Goal: Submit feedback/report problem: Ask a question

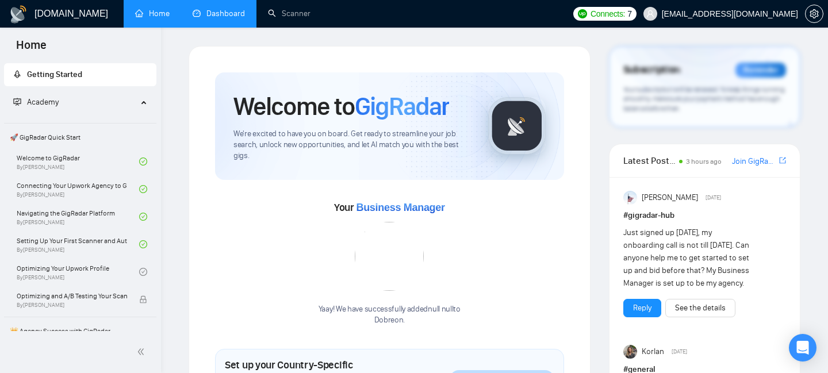
click at [222, 18] on link "Dashboard" at bounding box center [219, 14] width 52 height 10
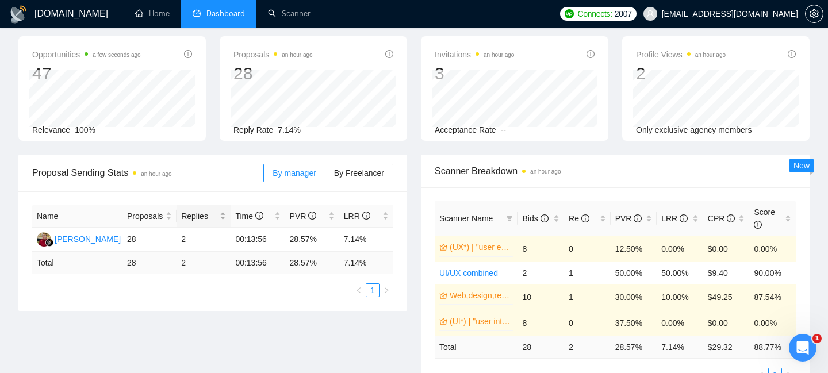
scroll to position [49, 0]
click at [287, 18] on link "Scanner" at bounding box center [289, 14] width 43 height 10
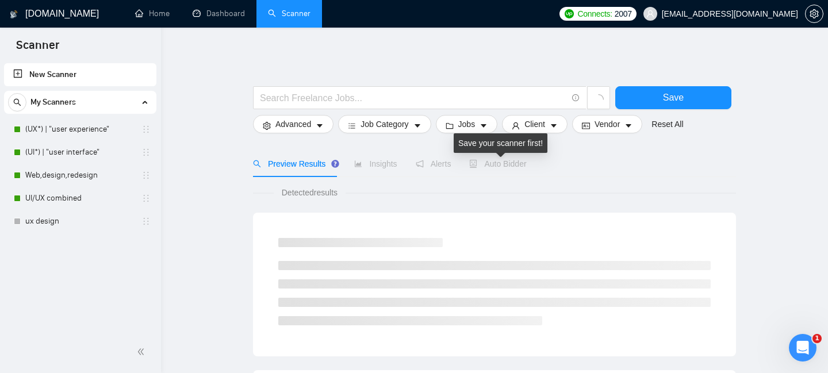
click at [487, 161] on span "Auto Bidder" at bounding box center [497, 163] width 57 height 9
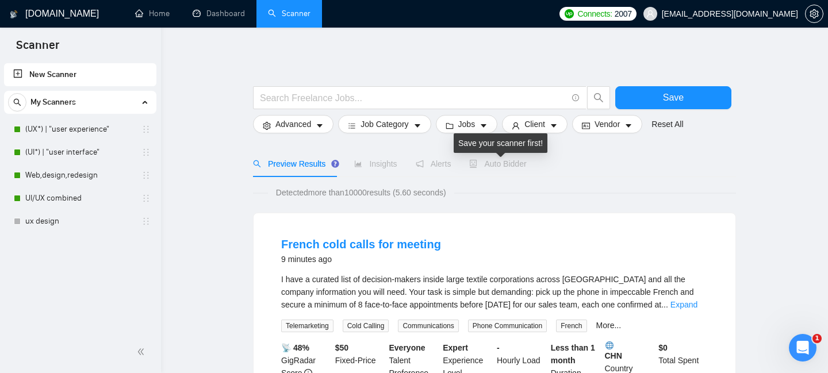
click at [494, 163] on span "Auto Bidder" at bounding box center [497, 163] width 57 height 9
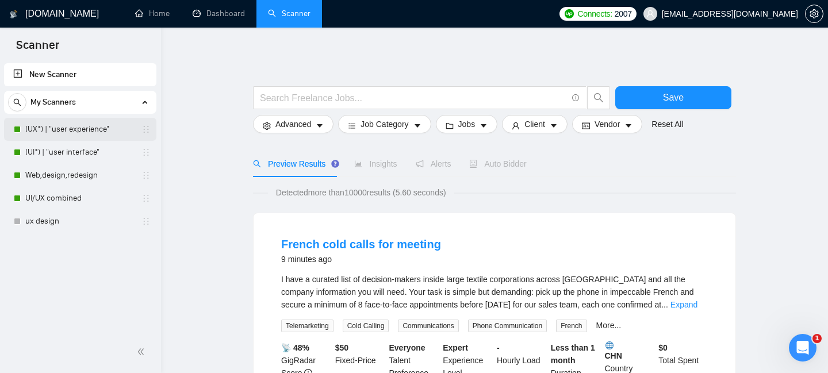
click at [49, 129] on link "(UX*) | "user experience"" at bounding box center [79, 129] width 109 height 23
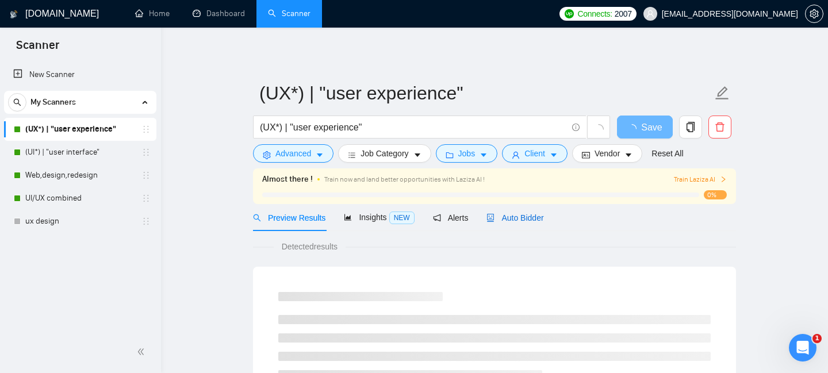
click at [512, 217] on span "Auto Bidder" at bounding box center [514, 217] width 57 height 9
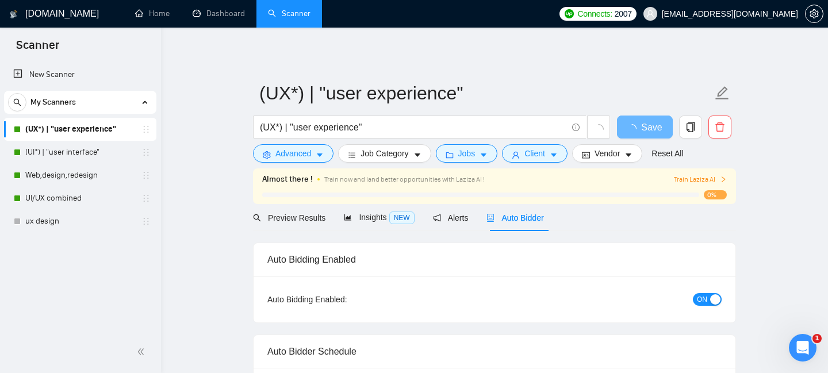
checkbox input "true"
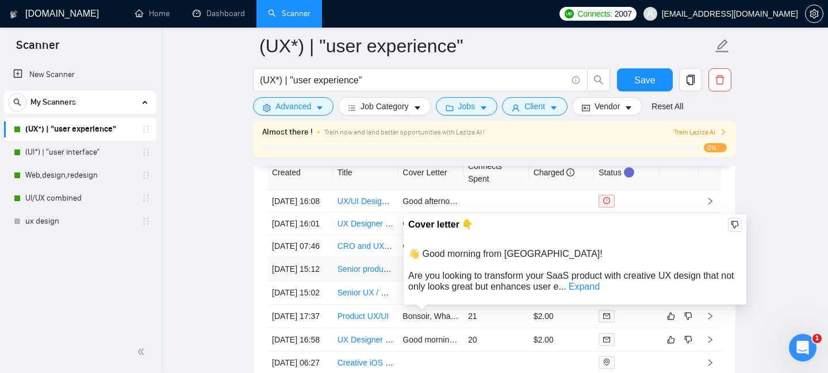
scroll to position [2982, 0]
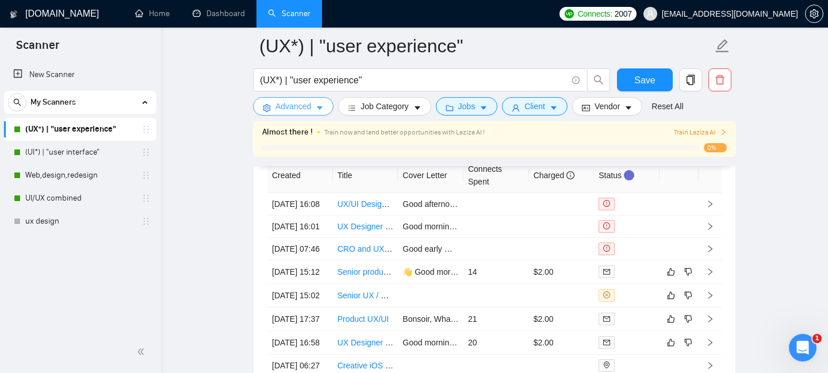
click at [310, 107] on span "Advanced" at bounding box center [293, 106] width 36 height 13
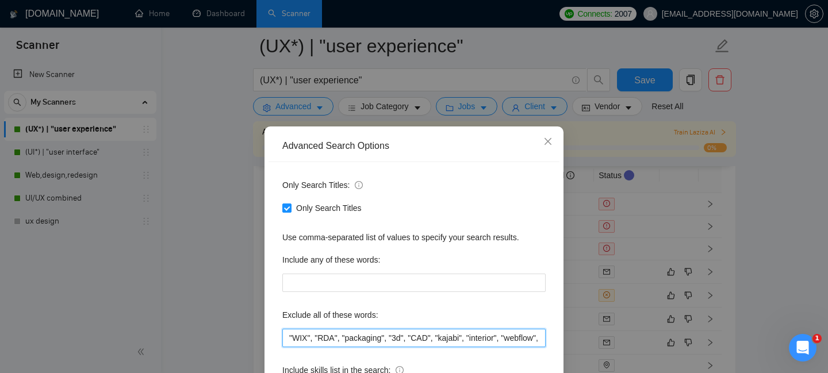
click at [289, 335] on input ""WIX", "RDA", "packaging", "3d", "CAD", "kajabi", "interior", "webflow", "frame…" at bounding box center [413, 338] width 263 height 18
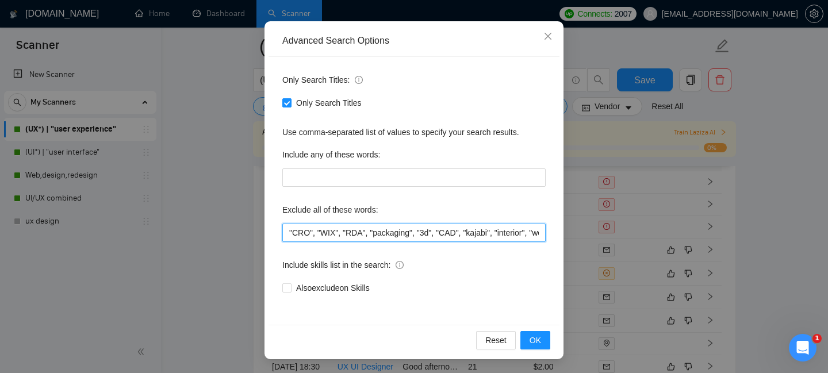
scroll to position [2993, 0]
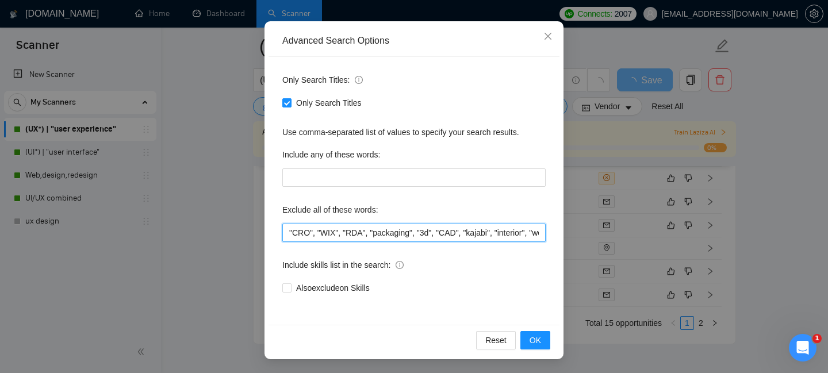
drag, startPoint x: 316, startPoint y: 232, endPoint x: 268, endPoint y: 232, distance: 47.7
click at [268, 232] on div "Advanced Search Options Only Search Titles: Only Search Titles Use comma-separa…" at bounding box center [413, 190] width 299 height 338
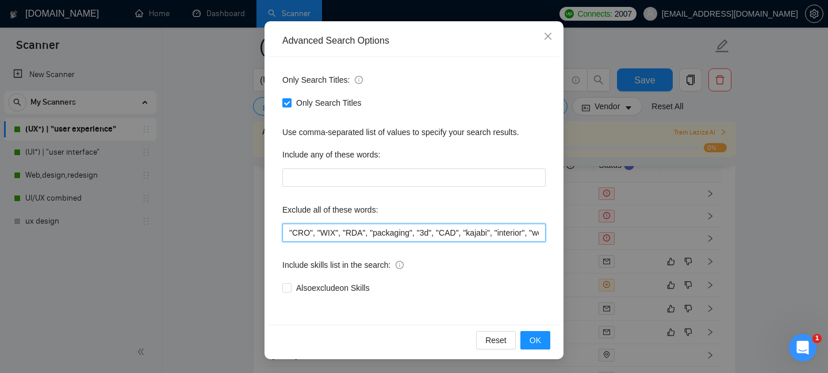
click at [317, 233] on input ""CRO", "WIX", "RDA", "packaging", "3d", "CAD", "kajabi", "interior", "webflow",…" at bounding box center [413, 233] width 263 height 18
drag, startPoint x: 317, startPoint y: 232, endPoint x: 278, endPoint y: 232, distance: 39.7
click at [278, 232] on div "Only Search Titles: Only Search Titles Use comma-separated list of values to sp…" at bounding box center [413, 191] width 291 height 268
type input ""CRO", "WIX", "RDA", "packaging", "3d", "CAD", "kajabi", "interior", "webflow",…"
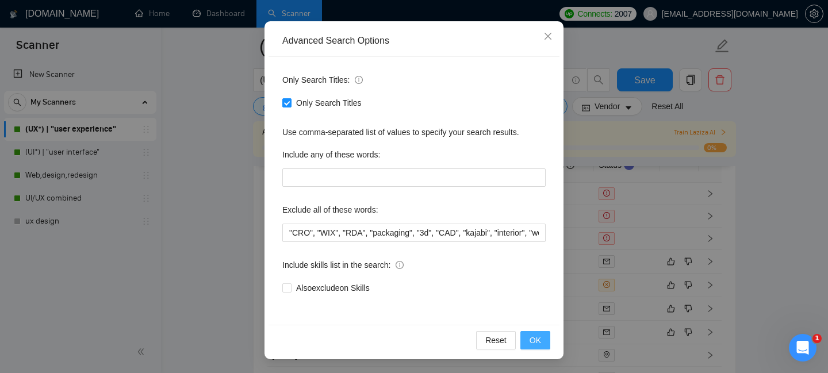
click at [539, 337] on span "OK" at bounding box center [534, 340] width 11 height 13
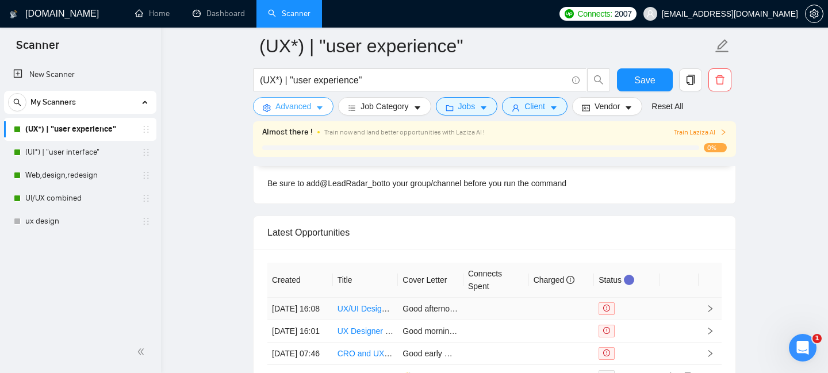
scroll to position [2877, 0]
click at [641, 78] on span "Save" at bounding box center [644, 80] width 21 height 14
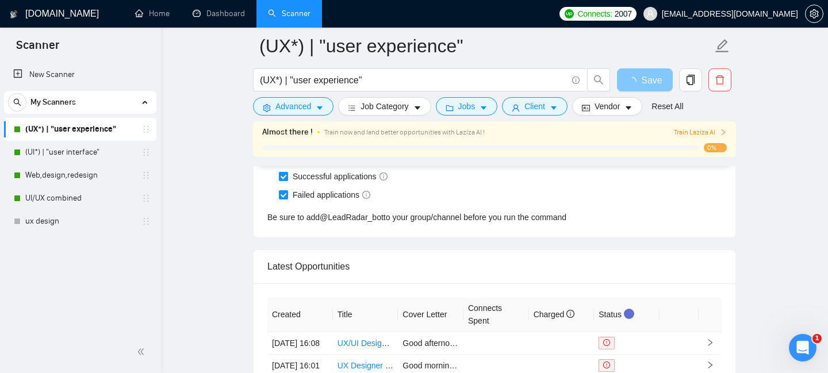
scroll to position [2766, 0]
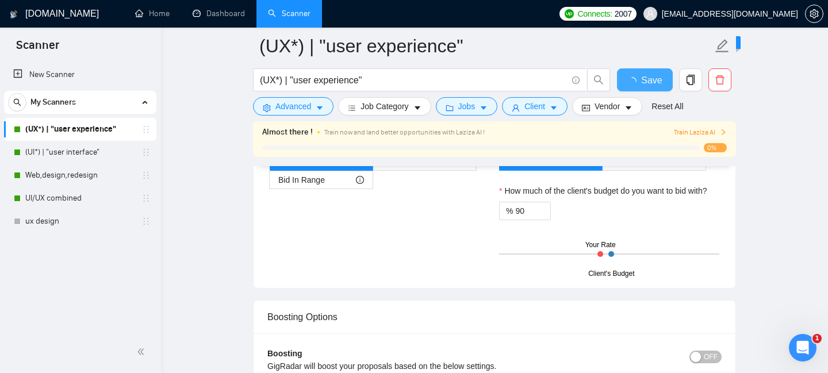
checkbox input "true"
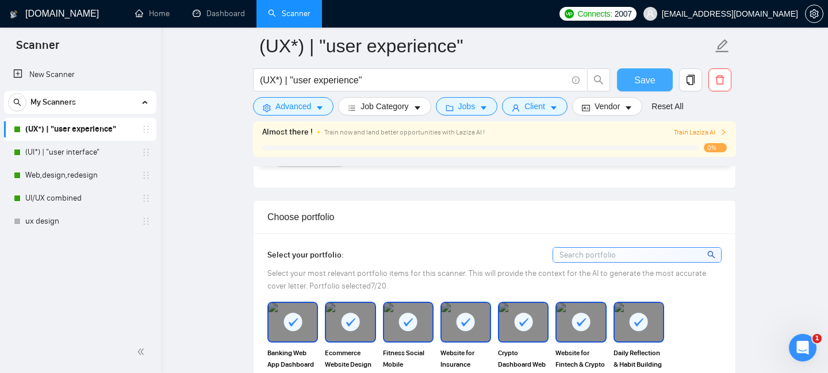
scroll to position [879, 0]
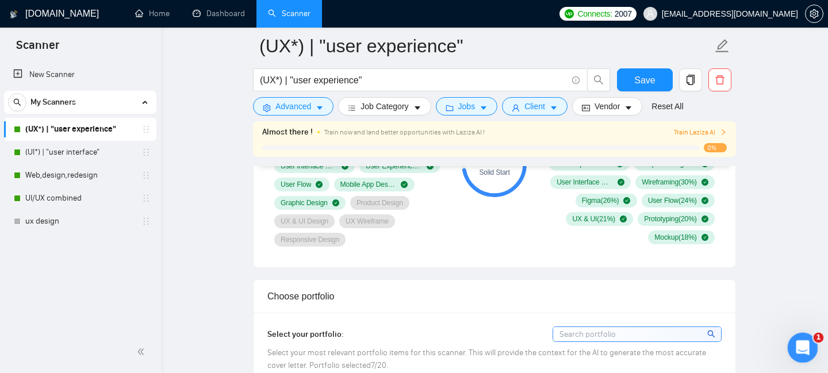
click at [812, 343] on div "Open Intercom Messenger" at bounding box center [801, 346] width 38 height 38
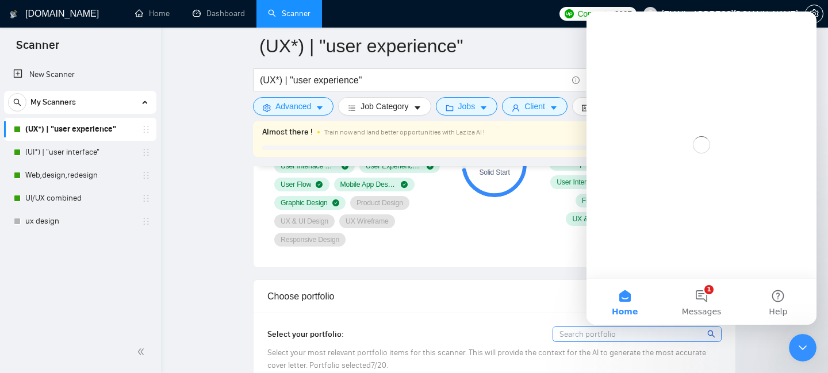
scroll to position [0, 0]
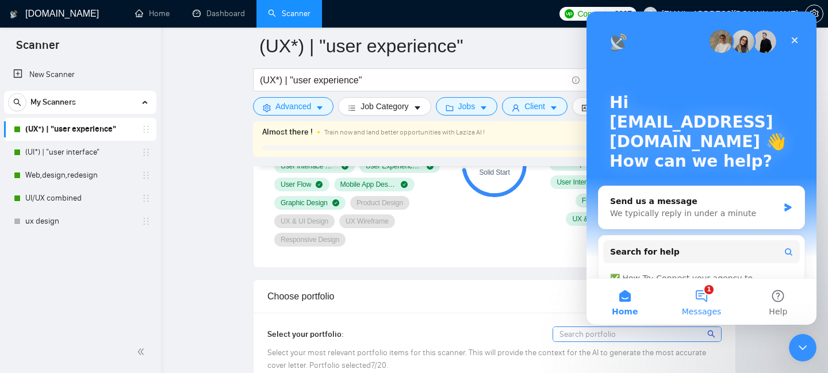
click at [708, 299] on button "1 Messages" at bounding box center [701, 302] width 76 height 46
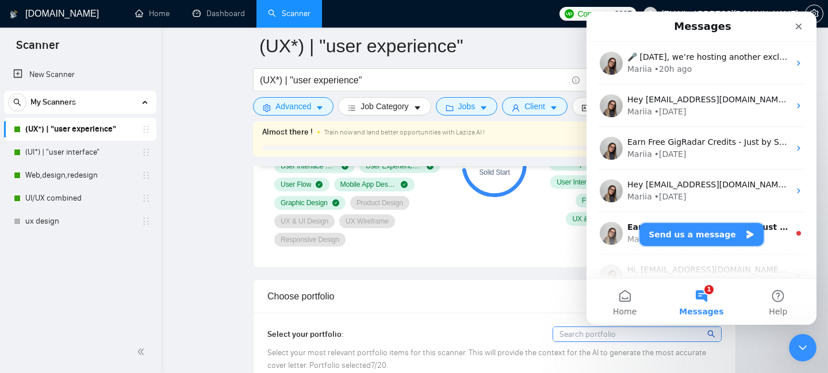
click at [678, 236] on button "Send us a message" at bounding box center [701, 234] width 124 height 23
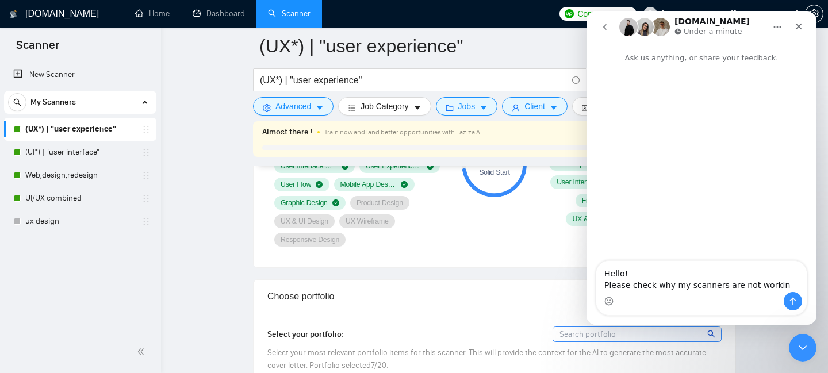
type textarea "Hello! Please check why my scanners are not working"
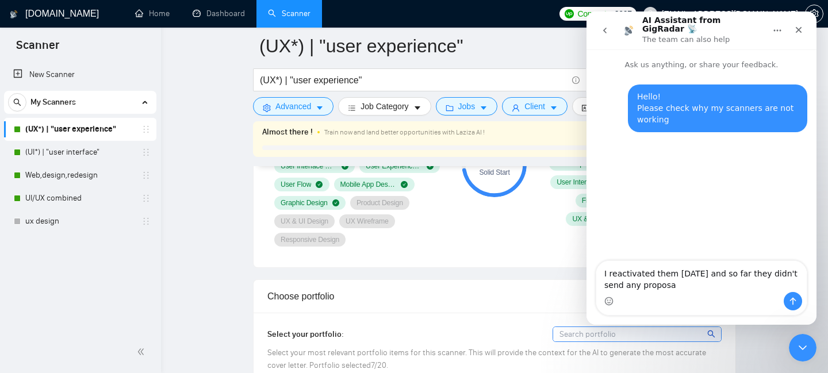
type textarea "I reactivated them [DATE] and so far they didn't send any proposal"
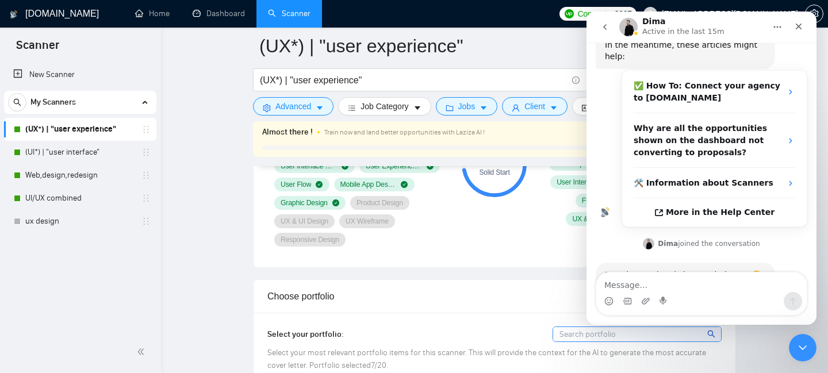
scroll to position [249, 0]
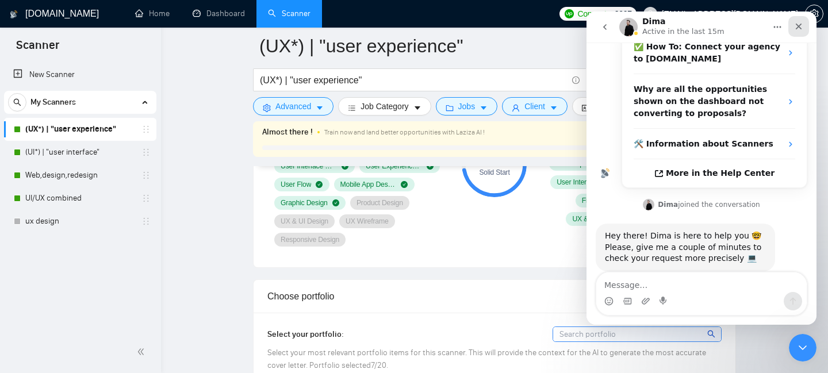
click at [802, 29] on icon "Close" at bounding box center [798, 26] width 9 height 9
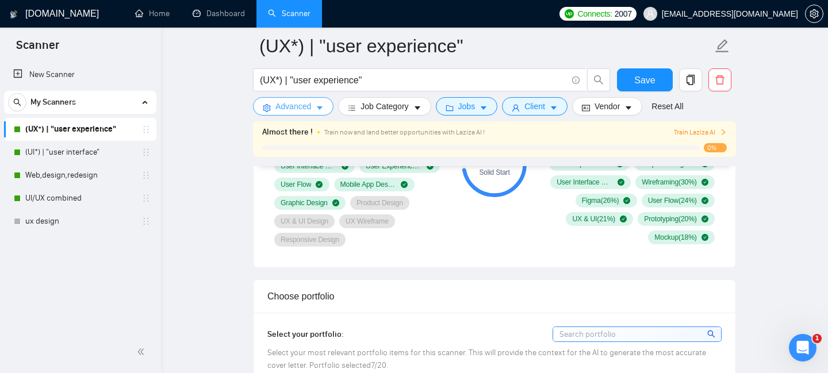
click at [304, 110] on span "Advanced" at bounding box center [293, 106] width 36 height 13
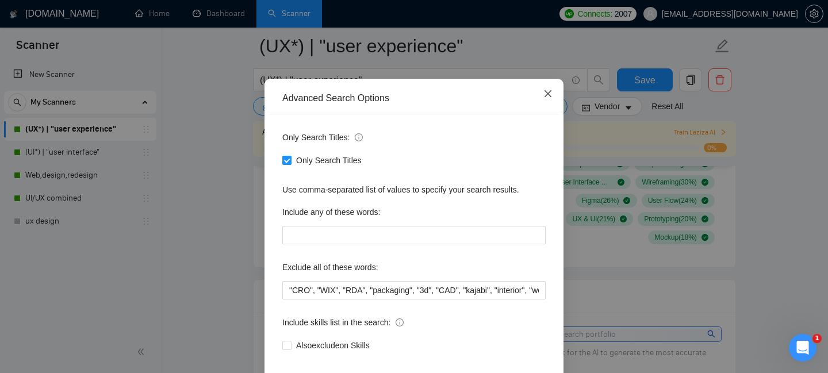
click at [546, 98] on icon "close" at bounding box center [547, 93] width 9 height 9
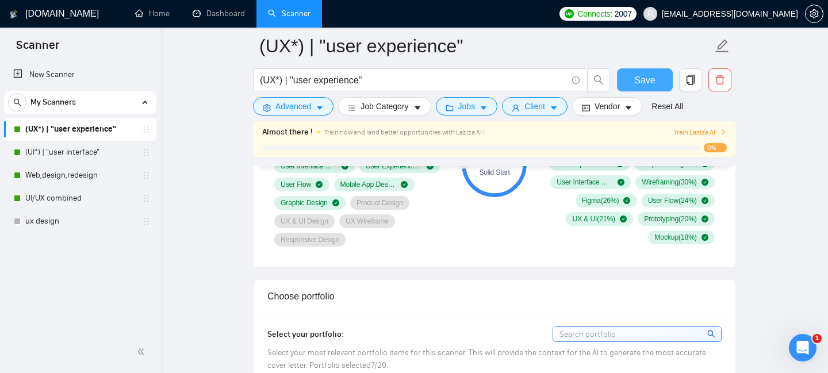
click at [651, 80] on span "Save" at bounding box center [644, 80] width 21 height 14
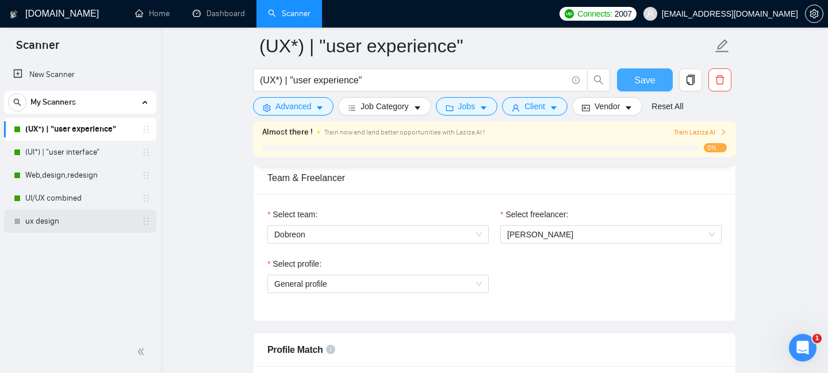
scroll to position [601, 0]
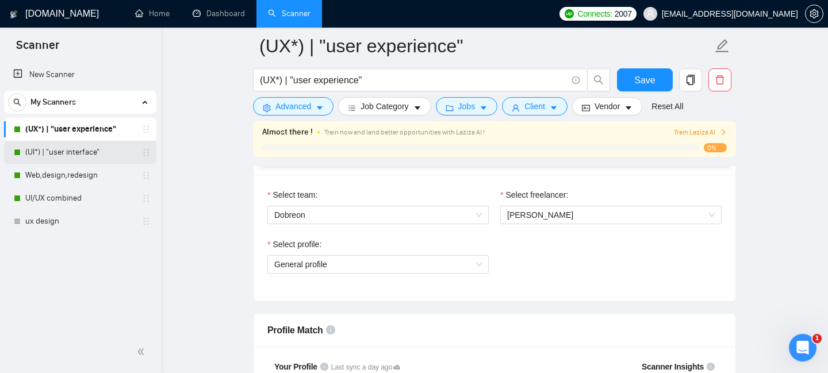
click at [70, 152] on link "(UI*) | "user interface"" at bounding box center [79, 152] width 109 height 23
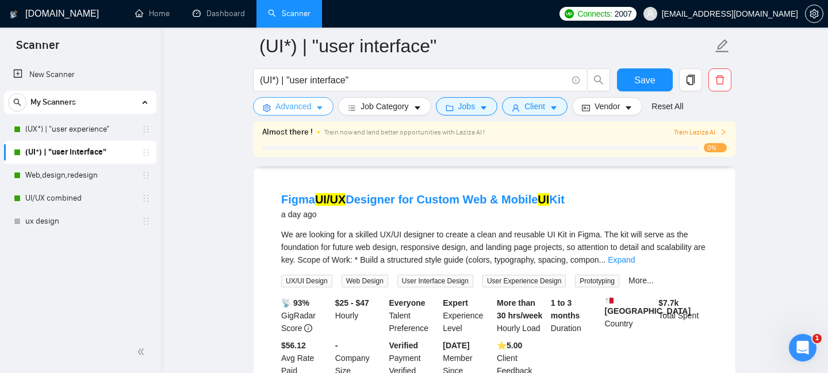
click at [297, 109] on span "Advanced" at bounding box center [293, 106] width 36 height 13
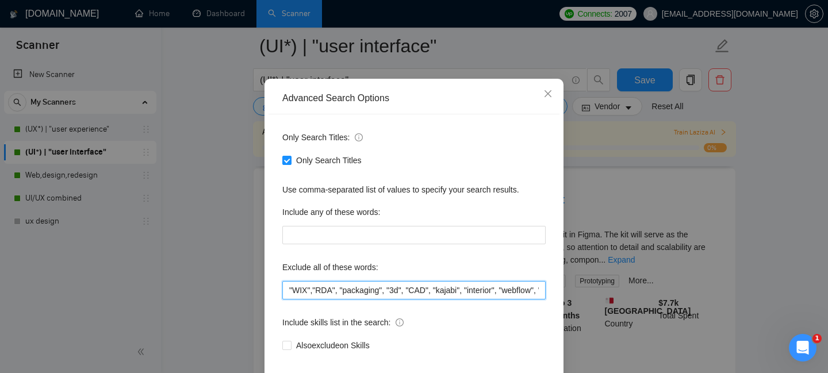
click at [290, 299] on input ""WIX","RDA", "packaging", "3d", "CAD", "kajabi", "interior", "webflow", "framer…" at bounding box center [413, 290] width 263 height 18
paste input ""CRO","
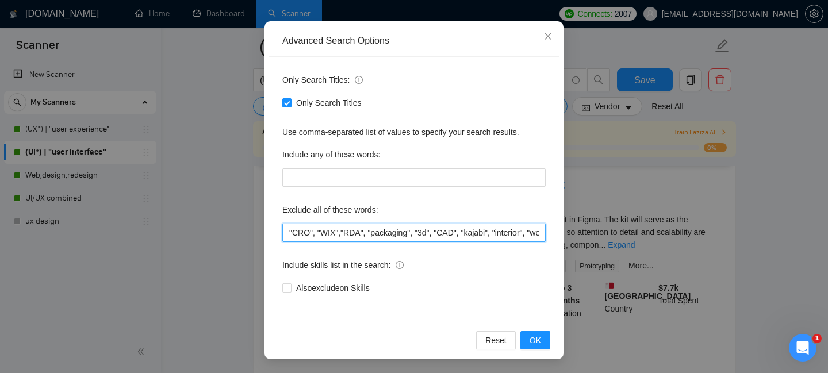
scroll to position [671, 0]
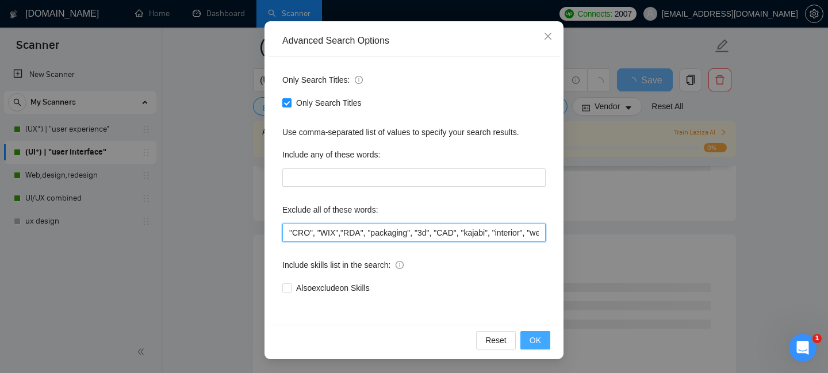
type input ""CRO", "WIX","RDA", "packaging", "3d", "CAD", "kajabi", "interior", "webflow", …"
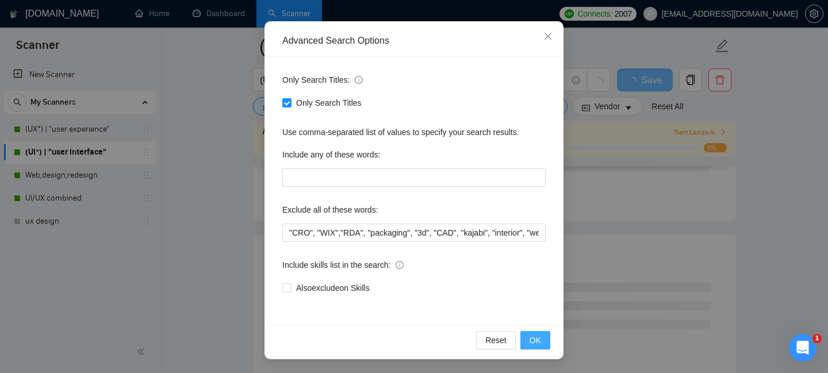
click at [533, 344] on span "OK" at bounding box center [534, 340] width 11 height 13
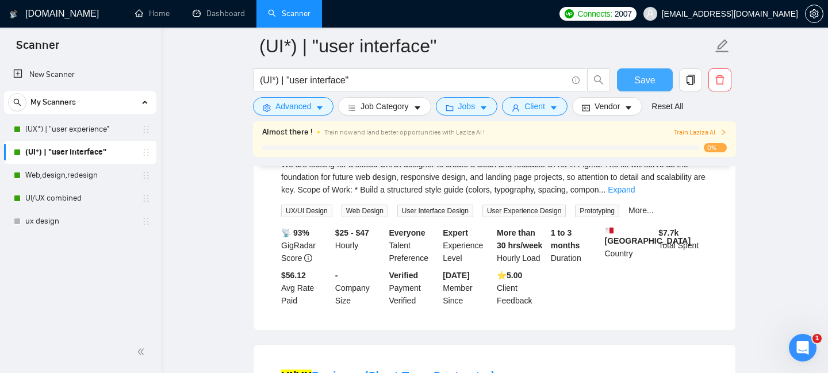
click at [651, 81] on span "Save" at bounding box center [644, 80] width 21 height 14
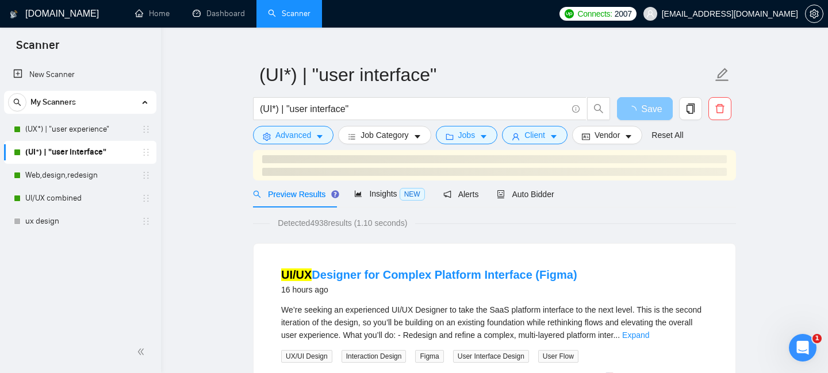
scroll to position [0, 0]
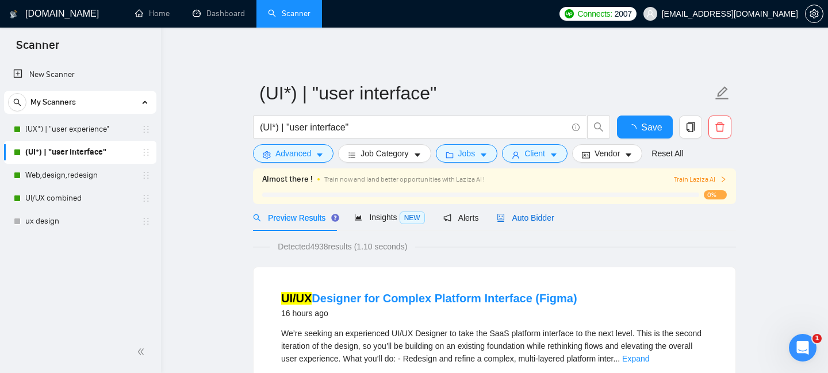
click at [520, 216] on span "Auto Bidder" at bounding box center [525, 217] width 57 height 9
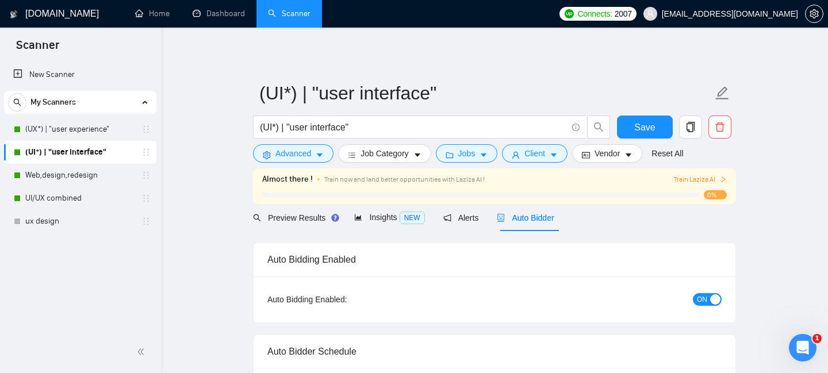
checkbox input "true"
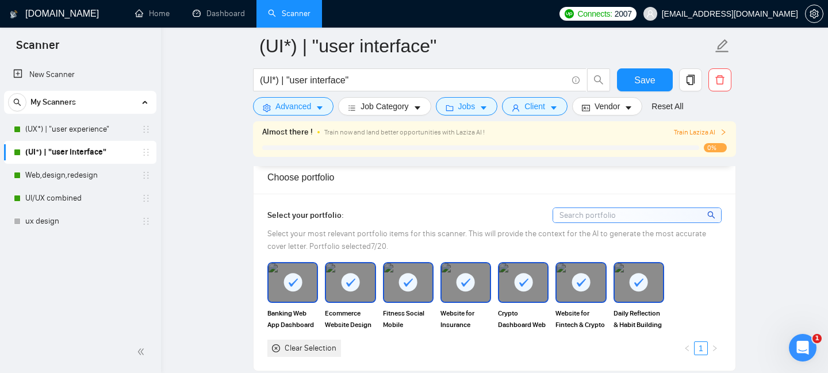
scroll to position [1008, 0]
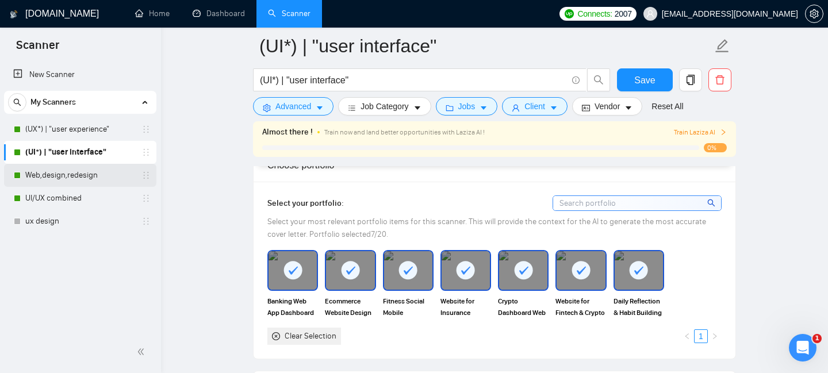
click at [70, 173] on link "Web,design,redesign" at bounding box center [79, 175] width 109 height 23
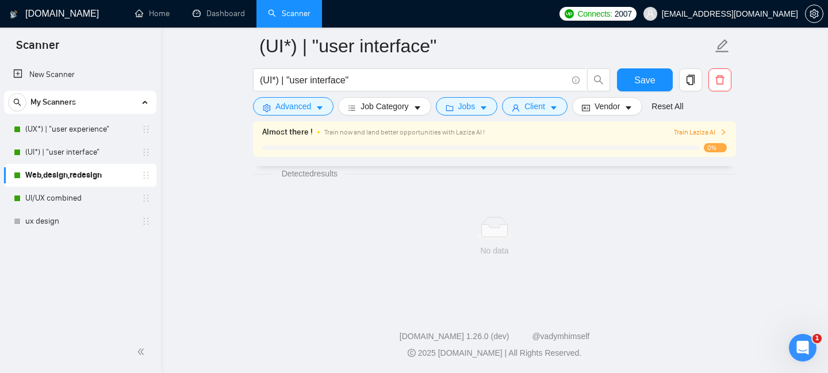
scroll to position [765, 0]
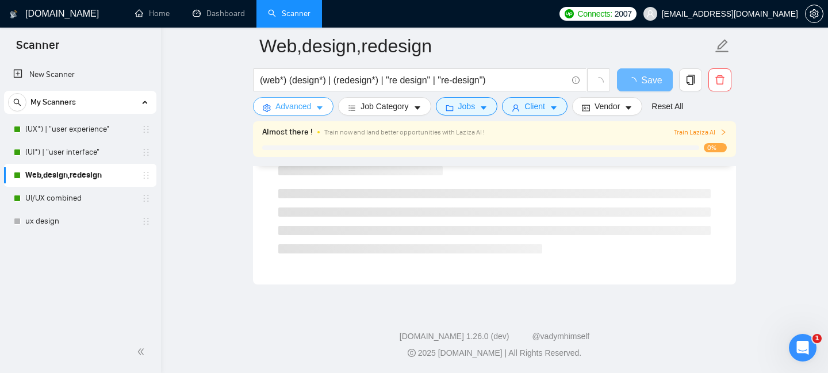
click at [292, 103] on span "Advanced" at bounding box center [293, 106] width 36 height 13
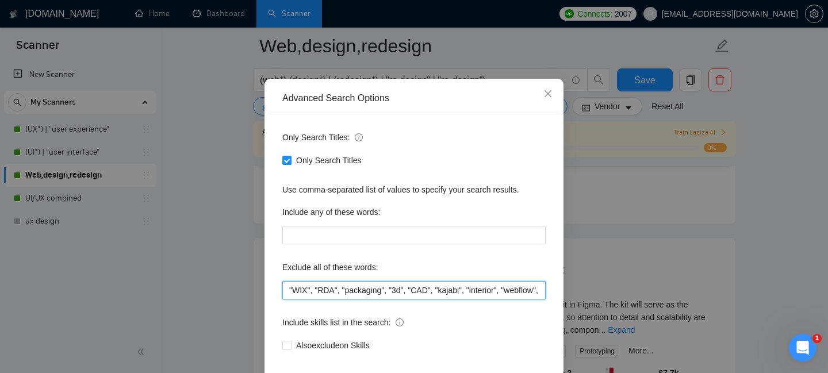
click at [290, 299] on input ""WIX", "RDA", "packaging", "3d", "CAD", "kajabi", "interior", "webflow", "frame…" at bounding box center [413, 290] width 263 height 18
paste input ""CRO","
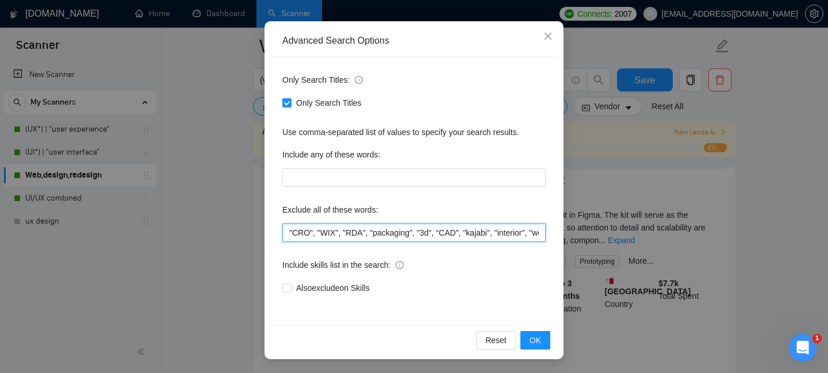
scroll to position [895, 0]
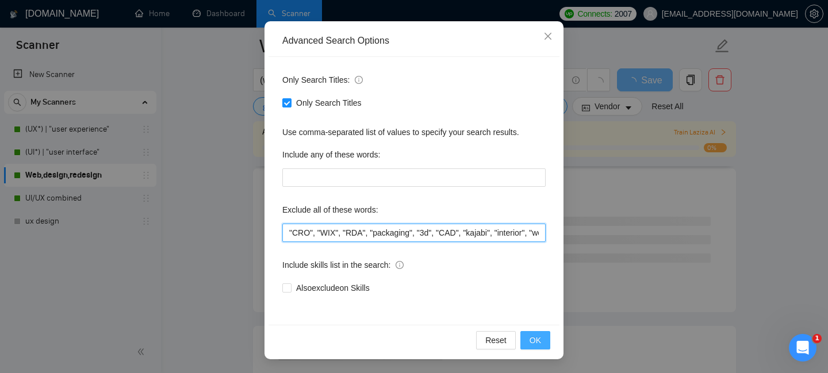
type input ""CRO", "WIX", "RDA", "packaging", "3d", "CAD", "kajabi", "interior", "webflow",…"
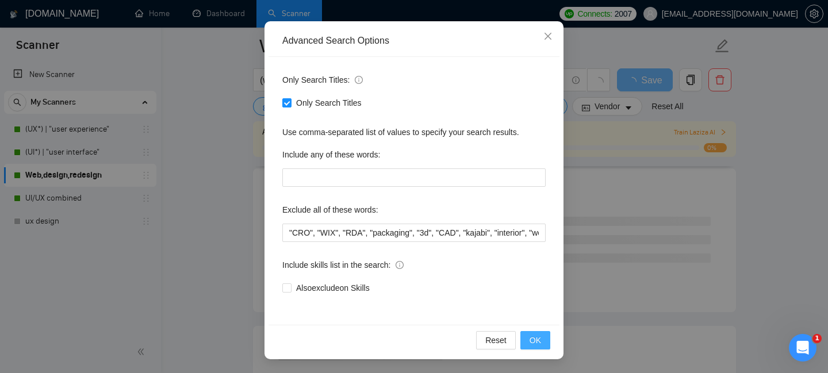
click at [533, 337] on span "OK" at bounding box center [534, 340] width 11 height 13
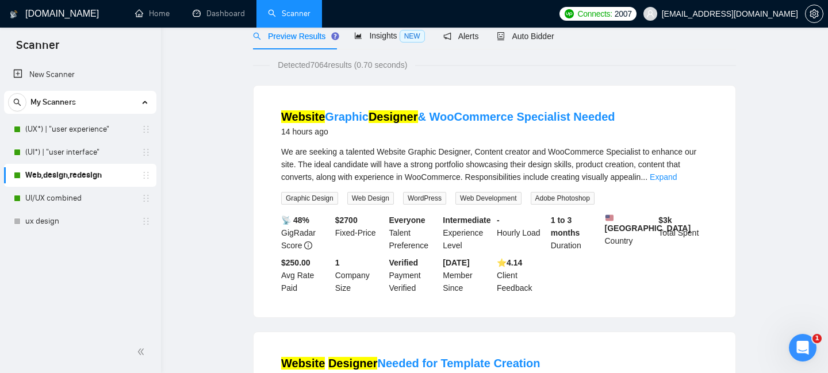
scroll to position [0, 0]
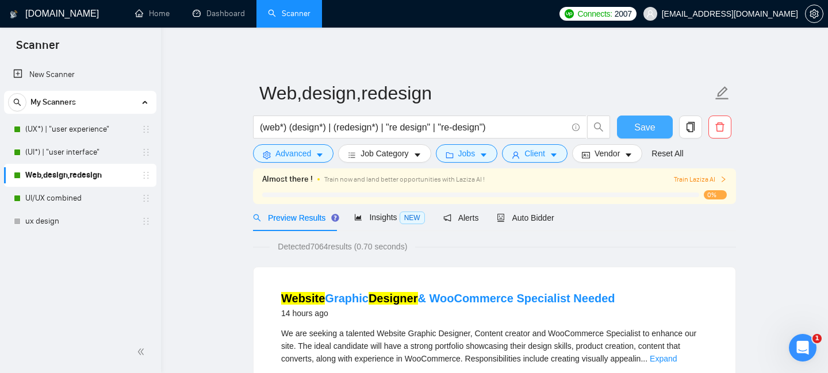
click at [640, 120] on span "Save" at bounding box center [644, 127] width 21 height 14
click at [521, 221] on span "Auto Bidder" at bounding box center [525, 217] width 57 height 9
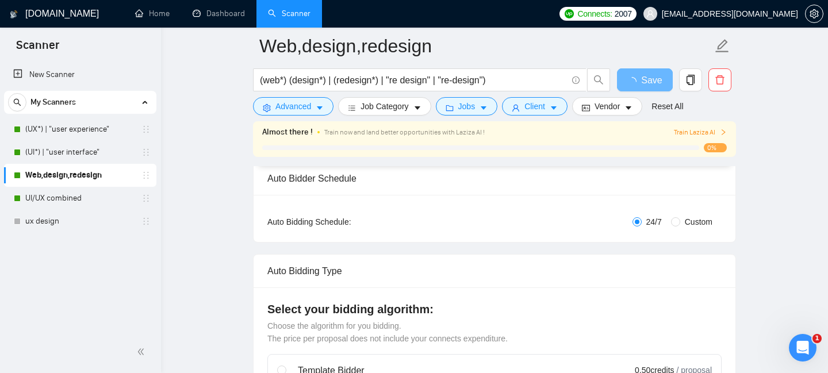
scroll to position [183, 0]
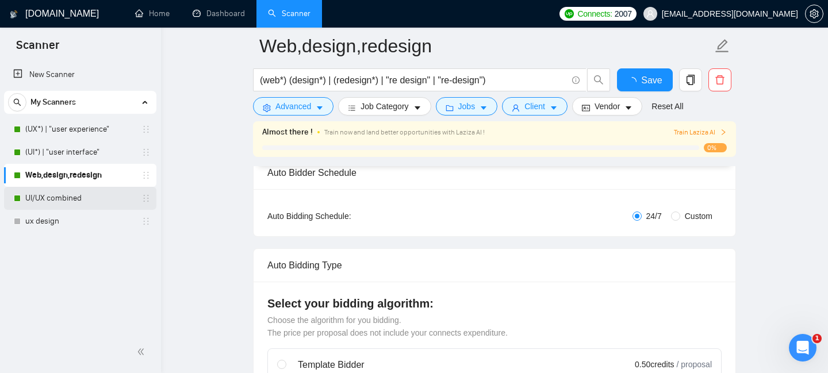
checkbox input "true"
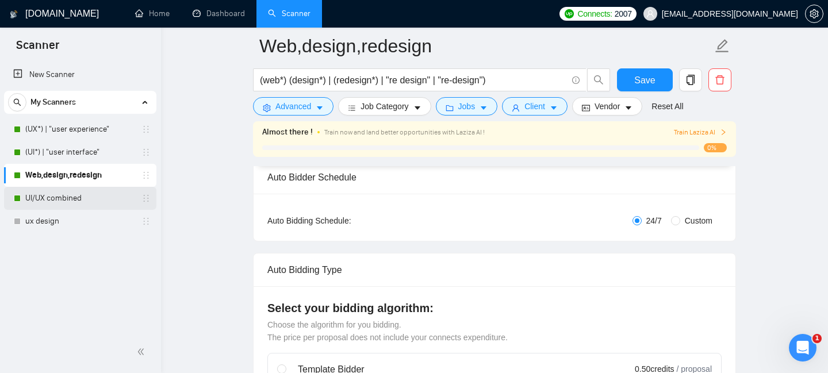
click at [48, 194] on link "UI/UX combined" at bounding box center [79, 198] width 109 height 23
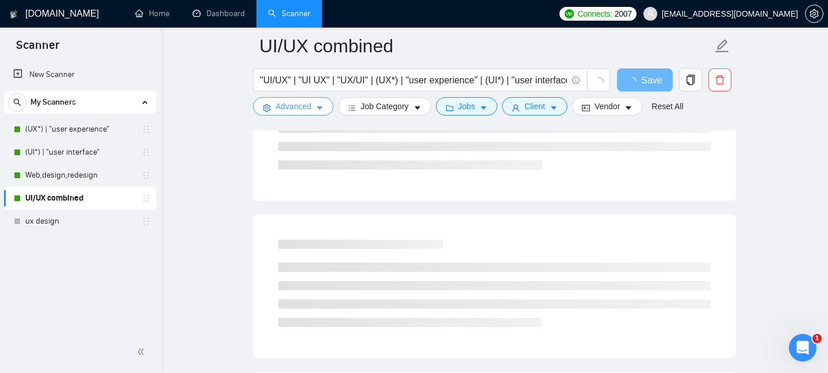
click at [295, 98] on button "Advanced" at bounding box center [293, 106] width 80 height 18
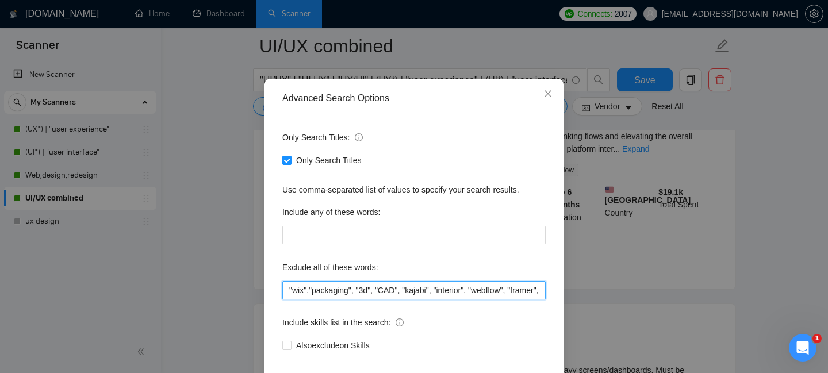
click at [287, 299] on input ""wix","packaging", "3d", "CAD", "kajabi", "interior", "webflow", "framer", "sho…" at bounding box center [413, 290] width 263 height 18
paste input ""CRO","
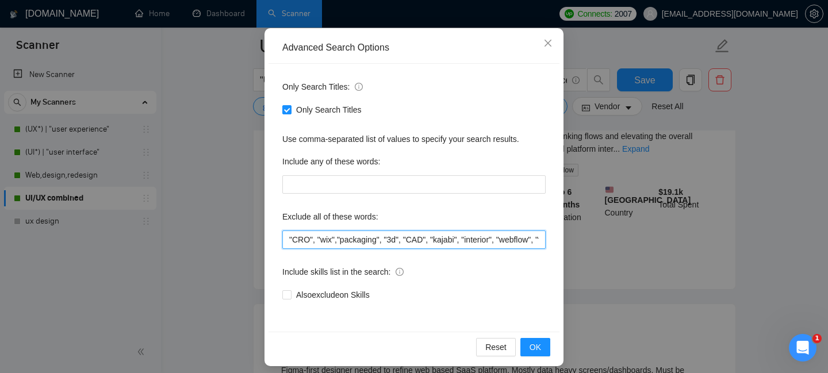
scroll to position [105, 0]
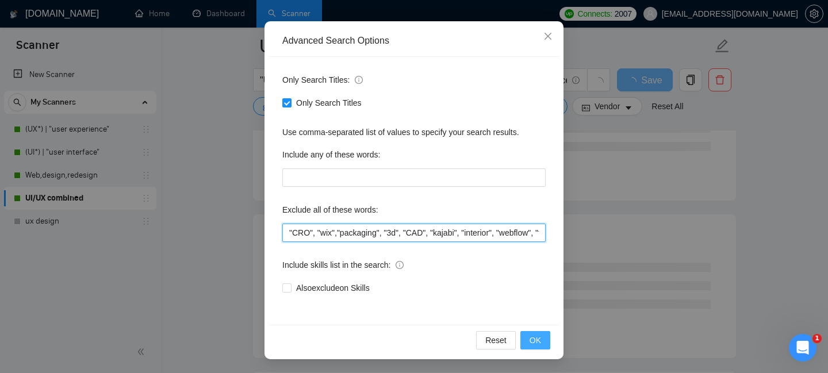
type input ""CRO", "wix","packaging", "3d", "CAD", "kajabi", "interior", "webflow", "framer…"
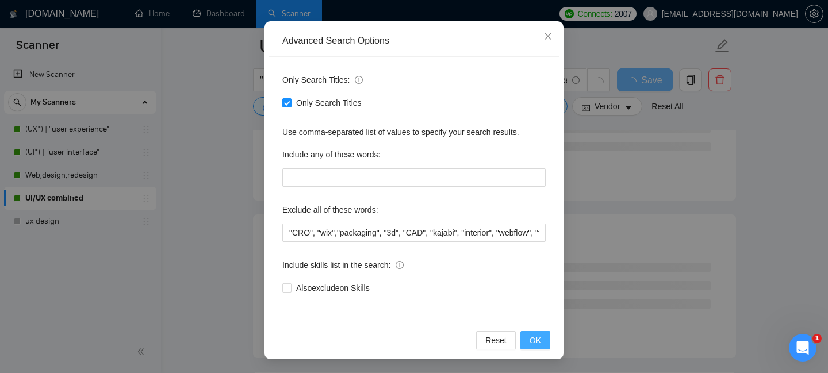
click at [539, 335] on span "OK" at bounding box center [534, 340] width 11 height 13
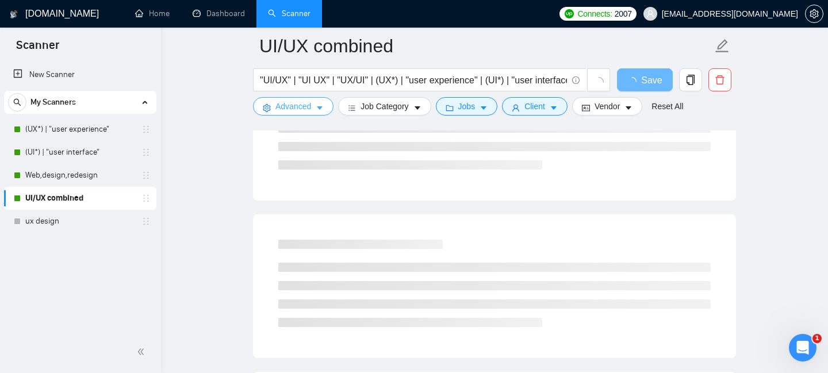
scroll to position [0, 0]
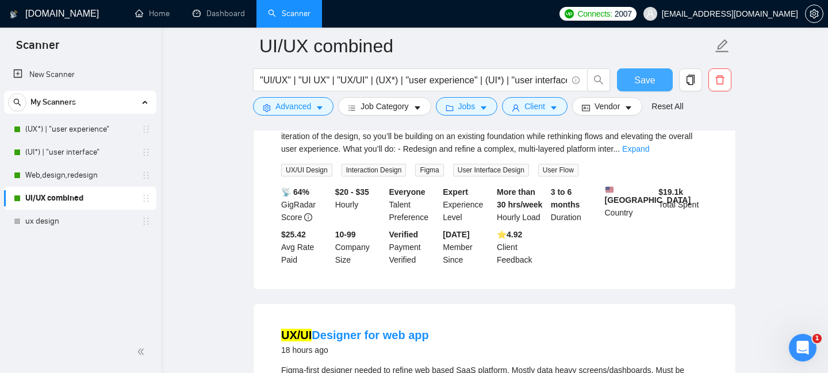
click at [637, 79] on span "Save" at bounding box center [644, 80] width 21 height 14
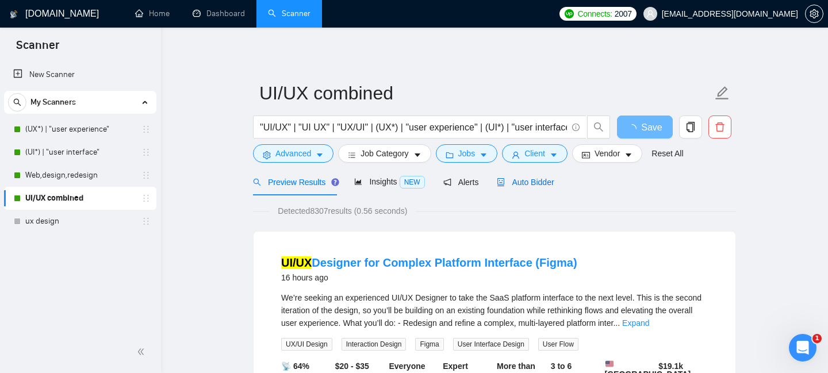
click at [532, 182] on span "Auto Bidder" at bounding box center [525, 182] width 57 height 9
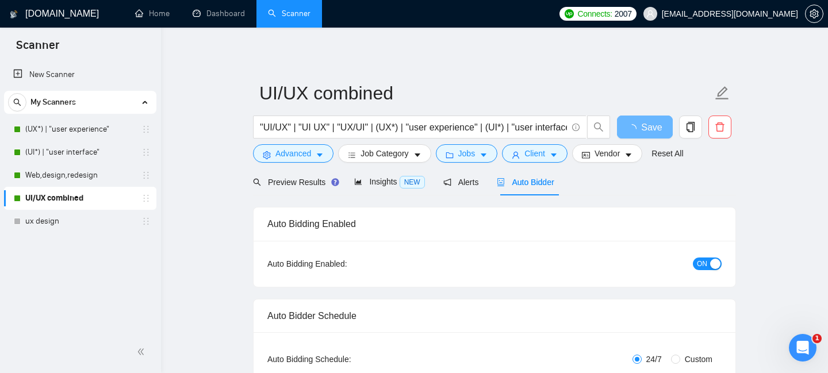
checkbox input "true"
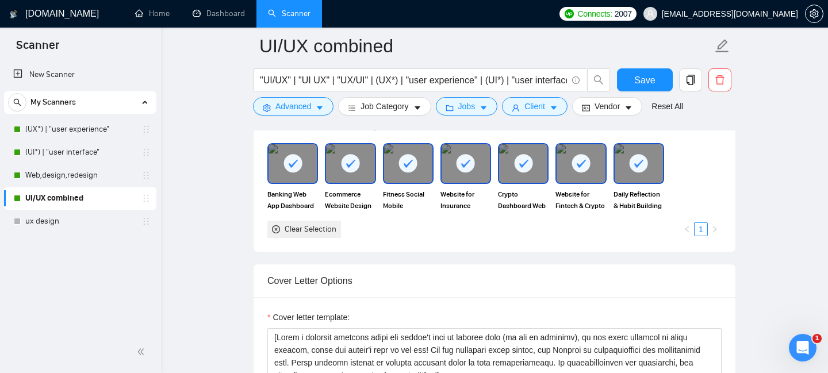
scroll to position [954, 0]
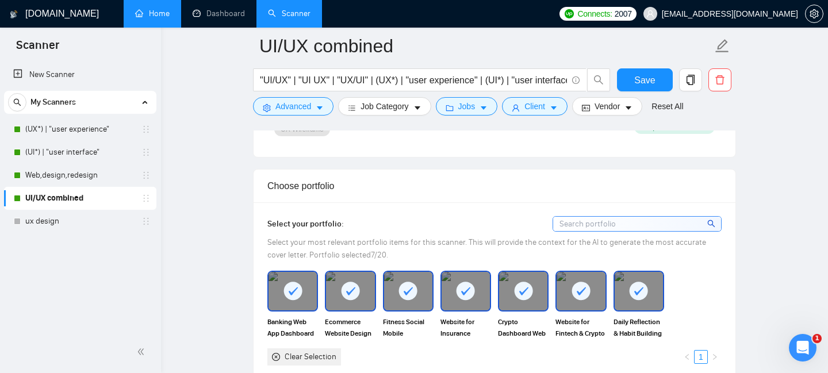
click at [155, 14] on link "Home" at bounding box center [152, 14] width 34 height 10
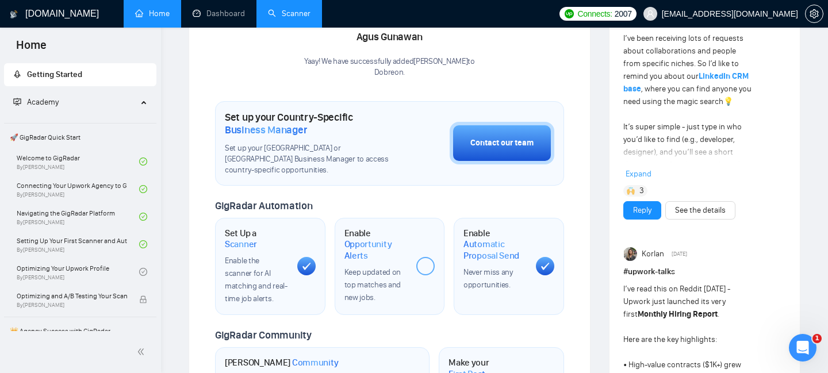
scroll to position [324, 0]
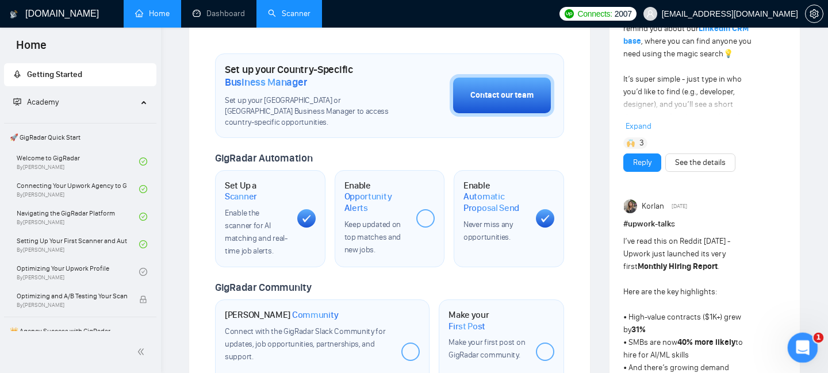
click at [802, 343] on icon "Open Intercom Messenger" at bounding box center [800, 346] width 19 height 19
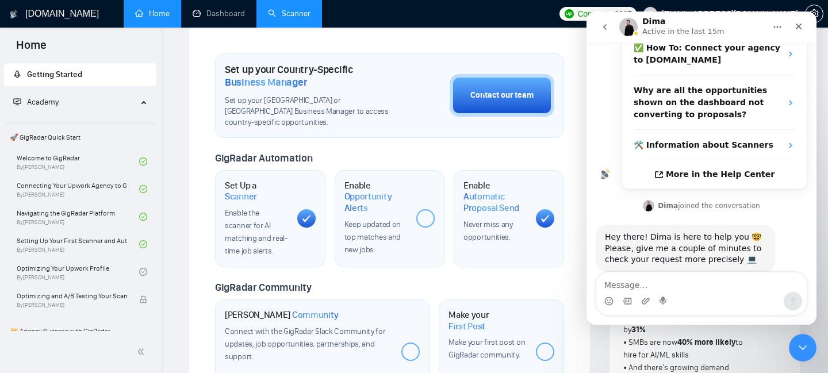
scroll to position [249, 0]
click at [674, 242] on div "Please, give me a couple of minutes to check your request more precisely 💻" at bounding box center [685, 253] width 161 height 22
click at [679, 260] on div "Hey there! Dima is here to help you 🤓 Please, give me a couple of minutes to ch…" at bounding box center [701, 260] width 212 height 73
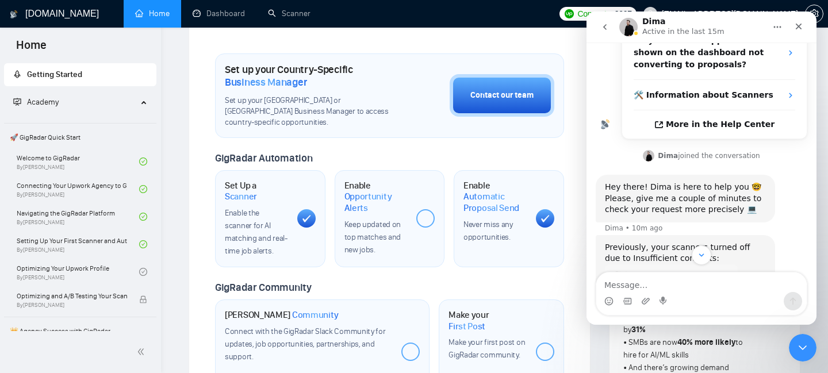
scroll to position [297, 0]
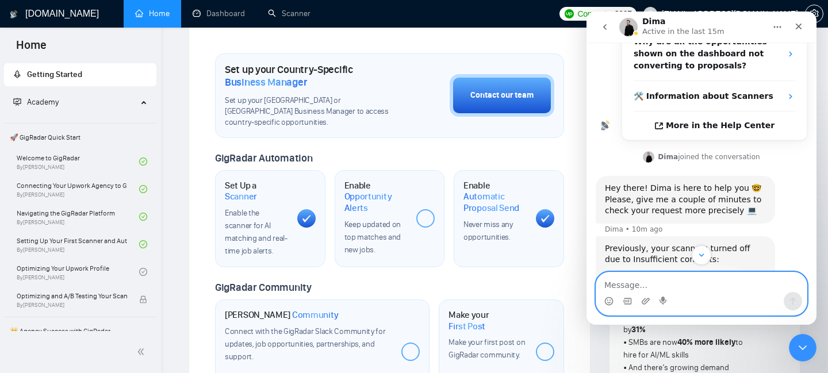
click at [626, 285] on textarea "Message…" at bounding box center [701, 282] width 210 height 20
type textarea "12 hours ago"
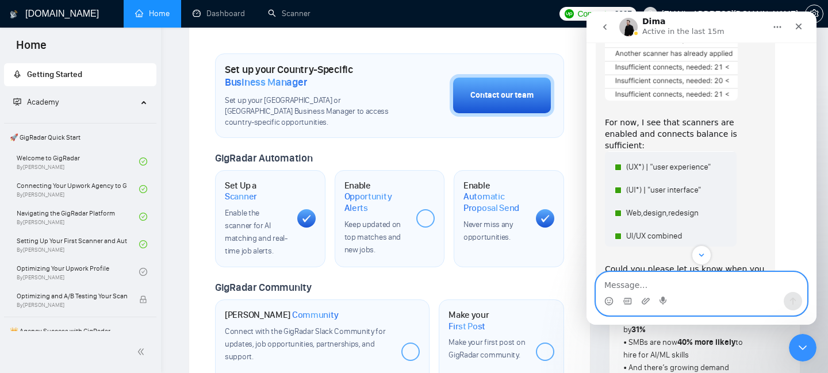
scroll to position [672, 0]
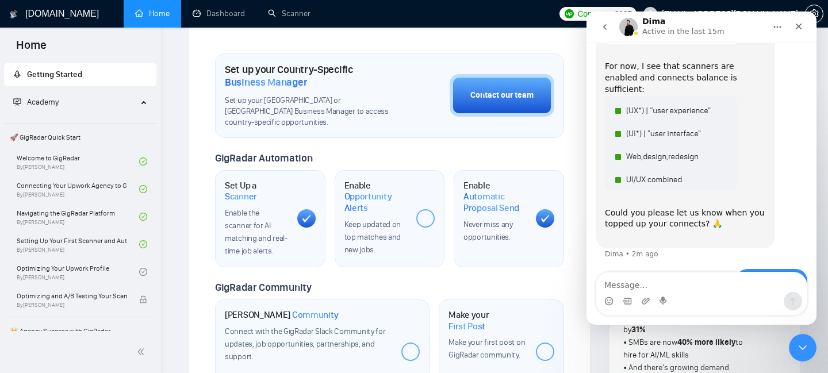
click at [620, 269] on div "12 hours ago [EMAIL_ADDRESS][DOMAIN_NAME] • Just now" at bounding box center [701, 288] width 212 height 39
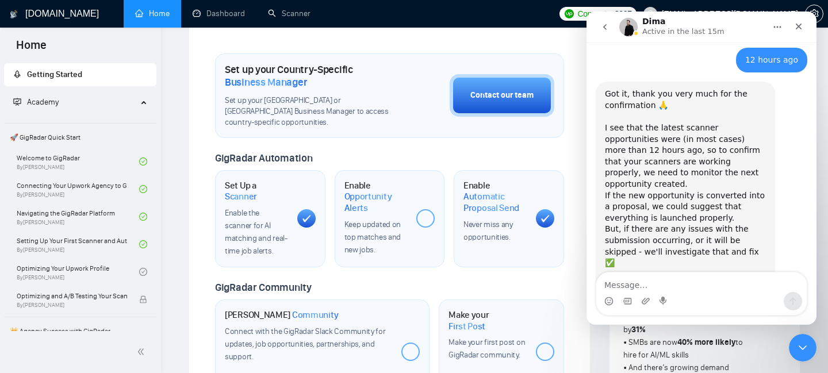
scroll to position [887, 0]
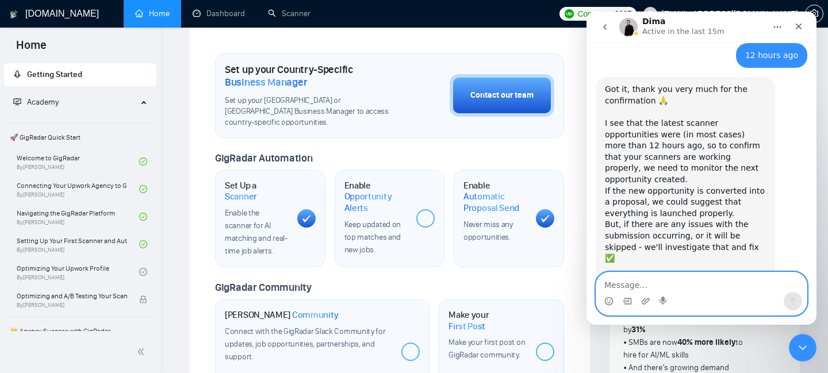
click at [643, 289] on textarea "Message…" at bounding box center [701, 282] width 210 height 20
type textarea "[PERSON_NAME]"
type textarea "Thx!"
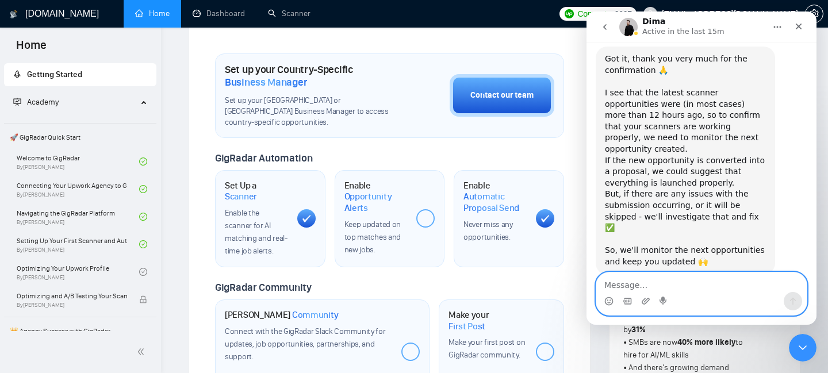
scroll to position [921, 0]
